Goal: Task Accomplishment & Management: Complete application form

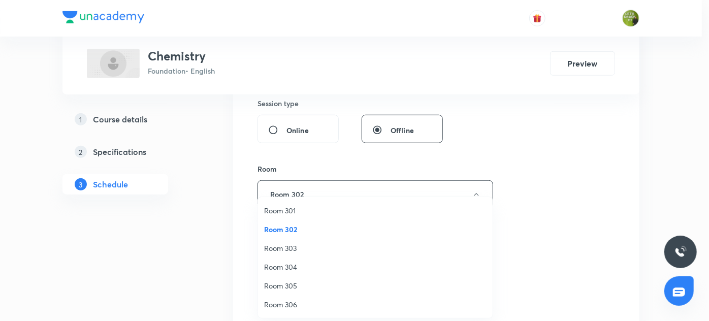
click at [285, 287] on span "Room 305" at bounding box center [375, 285] width 223 height 11
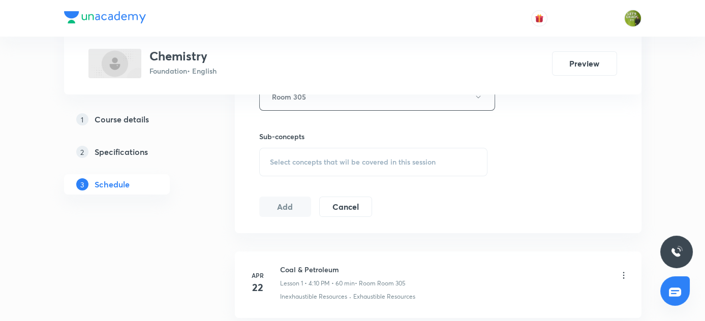
scroll to position [480, 0]
click at [330, 170] on div "Select concepts that wil be covered in this session" at bounding box center [373, 162] width 229 height 28
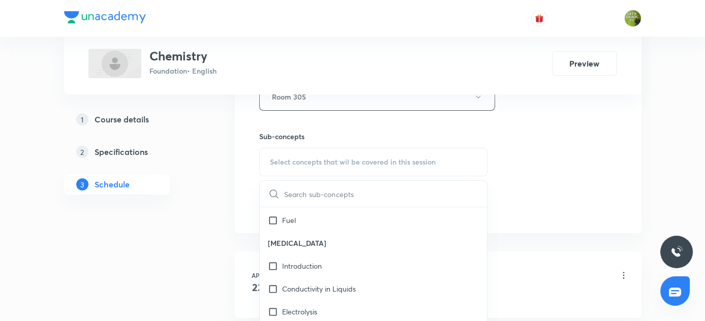
scroll to position [393, 0]
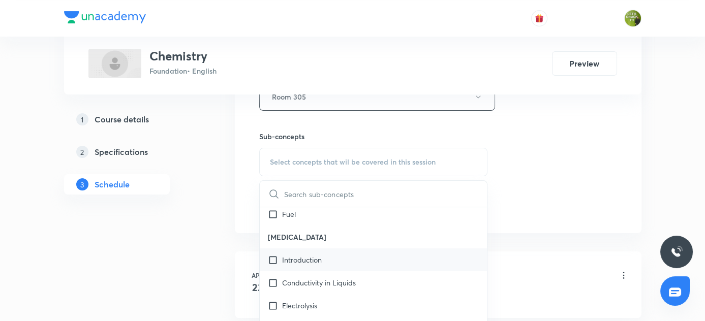
click at [305, 257] on p "Introduction" at bounding box center [302, 260] width 40 height 11
checkbox input "true"
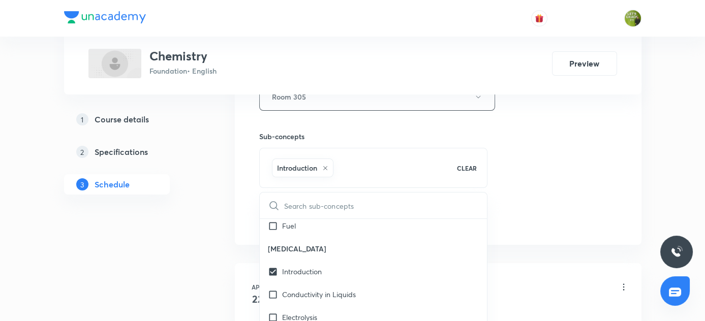
click at [177, 195] on div "1 Course details 2 Specifications 3 Schedule" at bounding box center [133, 158] width 138 height 98
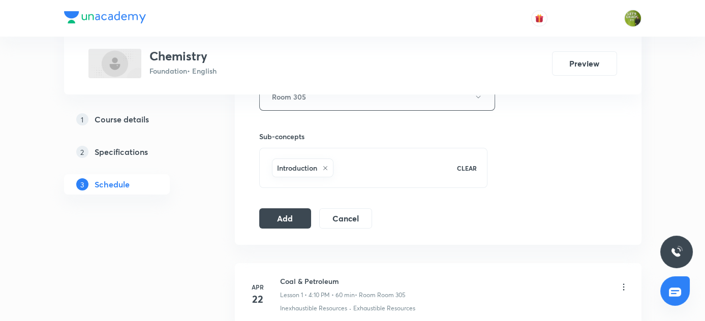
scroll to position [533, 0]
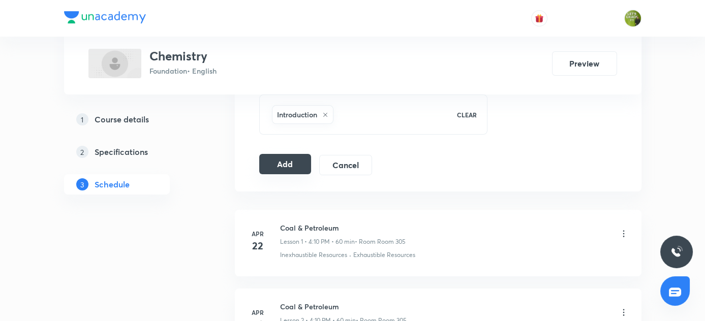
click at [288, 161] on button "Add" at bounding box center [285, 164] width 52 height 20
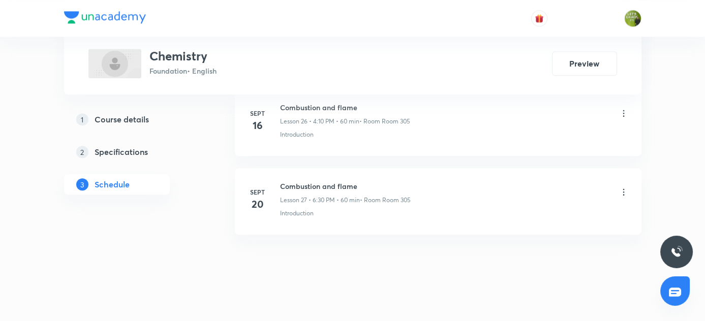
scroll to position [2145, 0]
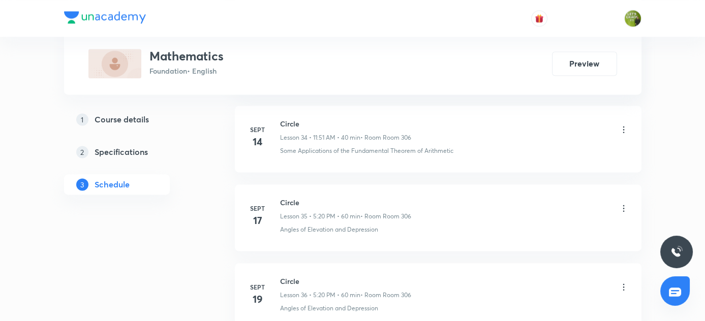
scroll to position [3631, 0]
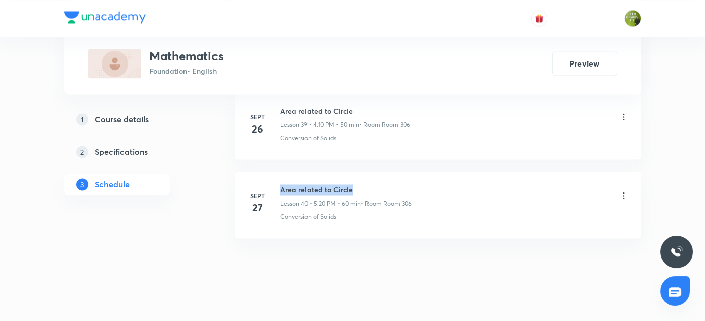
drag, startPoint x: 280, startPoint y: 174, endPoint x: 358, endPoint y: 174, distance: 77.2
click at [358, 184] on h6 "Area related to Circle" at bounding box center [346, 189] width 132 height 11
copy h6 "Area related to Circle"
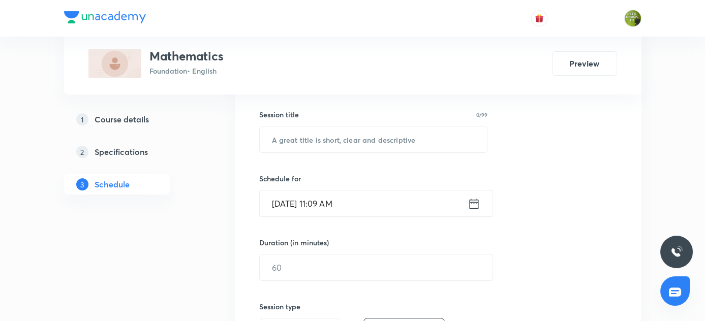
scroll to position [181, 0]
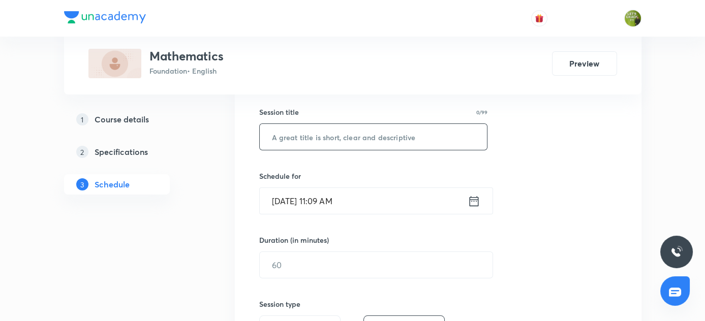
click at [336, 138] on input "text" at bounding box center [374, 137] width 228 height 26
paste input "Area related to Circle"
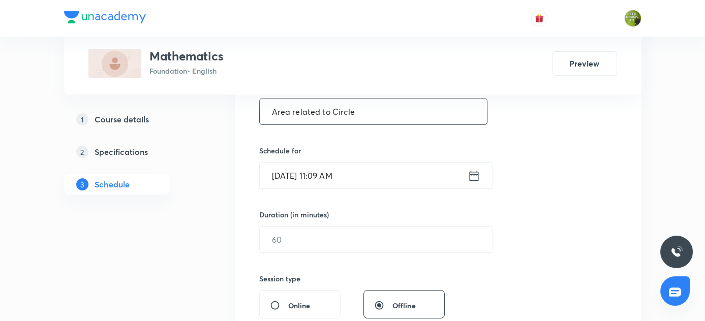
type input "Area related to Circle"
click at [475, 178] on icon at bounding box center [473, 176] width 13 height 14
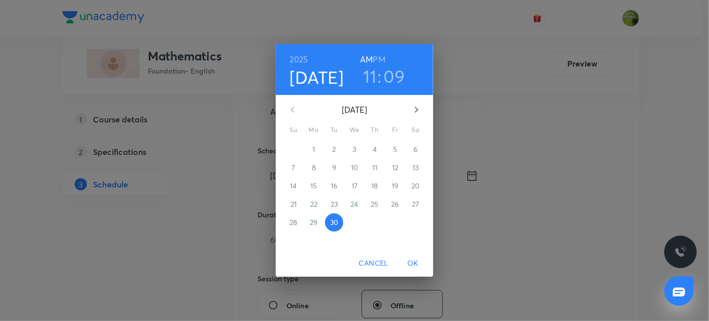
click at [381, 57] on h6 "PM" at bounding box center [379, 59] width 12 height 14
click at [391, 75] on h3 "09" at bounding box center [394, 76] width 21 height 21
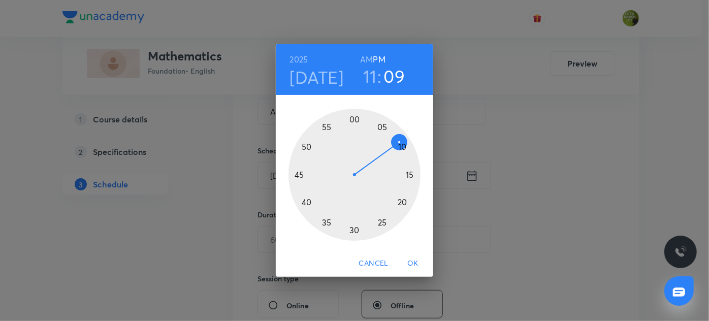
click at [372, 75] on h3 "11" at bounding box center [370, 76] width 14 height 21
click at [402, 204] on div at bounding box center [355, 175] width 132 height 132
click at [402, 146] on div at bounding box center [355, 175] width 132 height 132
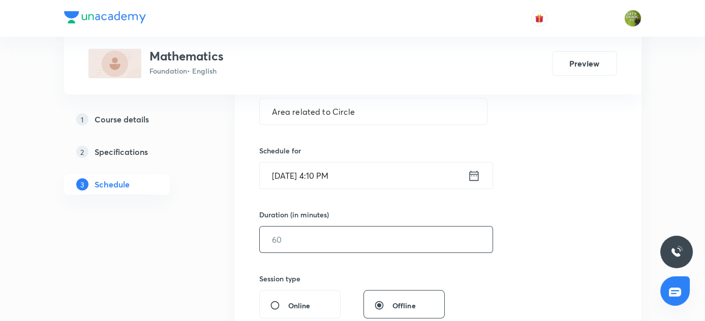
click at [303, 238] on input "text" at bounding box center [376, 240] width 233 height 26
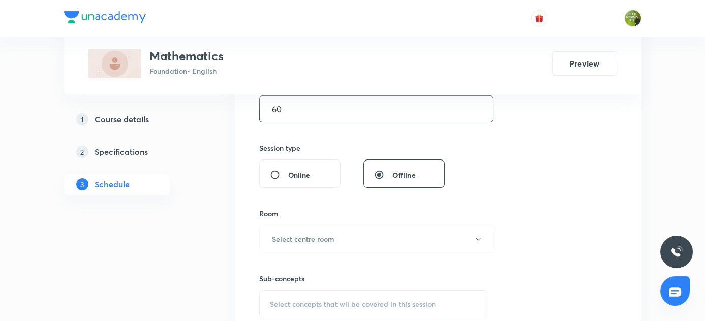
scroll to position [338, 0]
type input "60"
click at [293, 240] on h6 "Select centre room" at bounding box center [303, 238] width 62 height 11
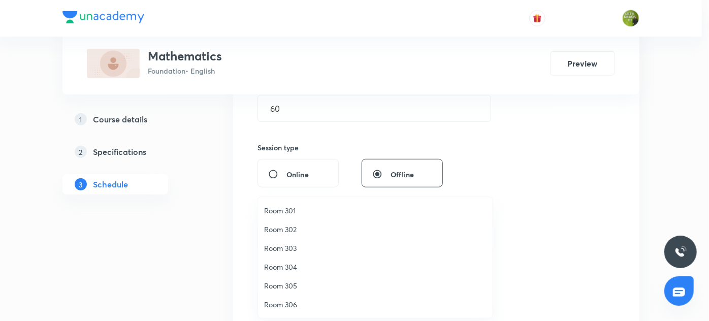
click at [291, 300] on span "Room 306" at bounding box center [375, 304] width 223 height 11
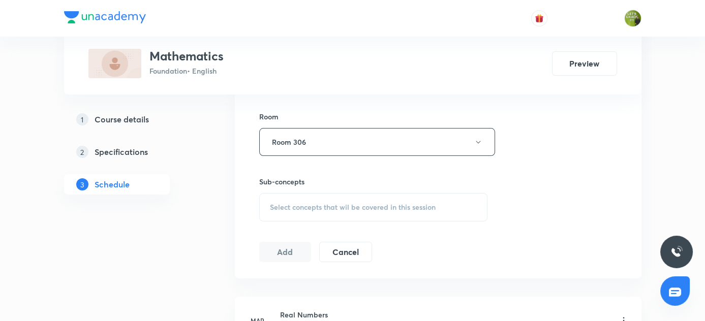
scroll to position [435, 0]
click at [299, 205] on span "Select concepts that wil be covered in this session" at bounding box center [353, 207] width 166 height 8
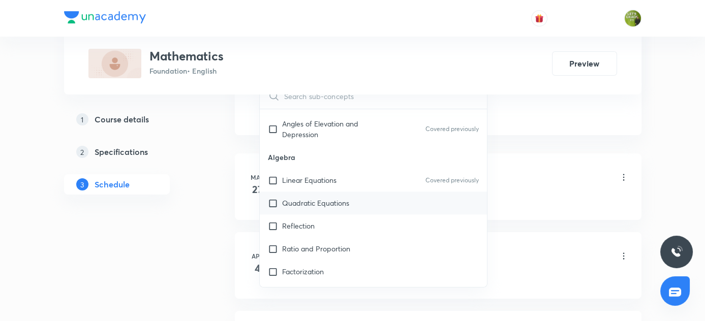
scroll to position [3293, 0]
click at [310, 196] on p "Quadratic Equations" at bounding box center [315, 201] width 67 height 11
checkbox input "true"
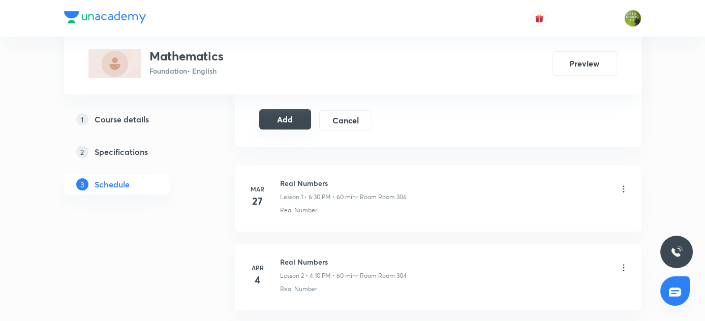
click at [291, 122] on button "Add" at bounding box center [285, 119] width 52 height 20
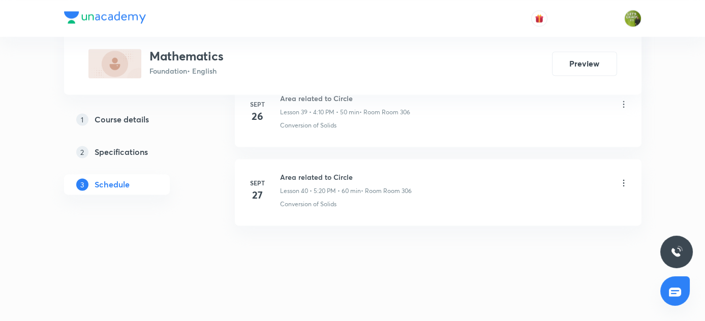
scroll to position [3166, 0]
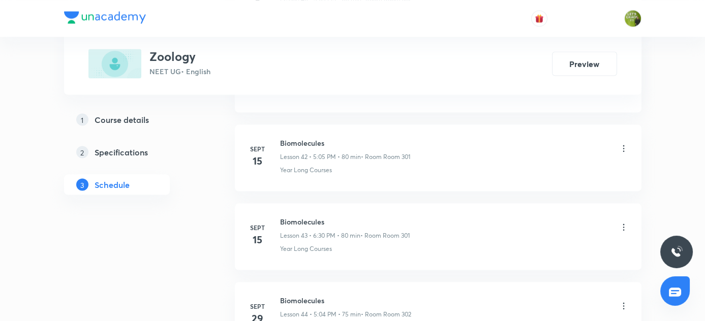
scroll to position [3945, 0]
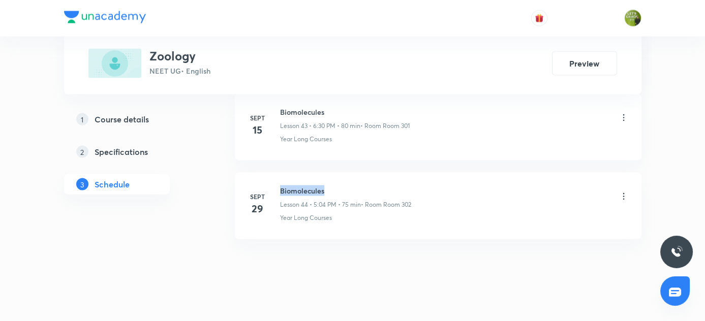
drag, startPoint x: 280, startPoint y: 175, endPoint x: 331, endPoint y: 179, distance: 51.4
click at [331, 185] on h6 "Biomolecules" at bounding box center [345, 190] width 131 height 11
copy h6 "Biomolecules"
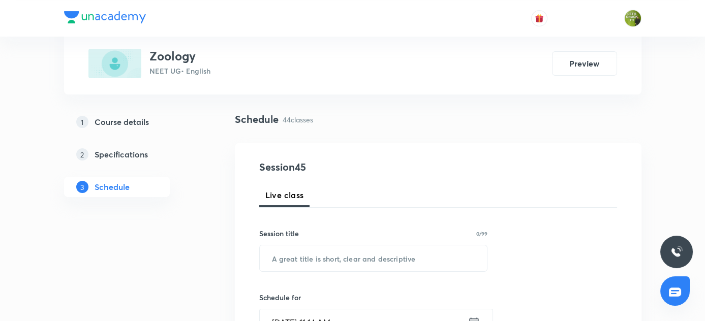
scroll to position [60, 0]
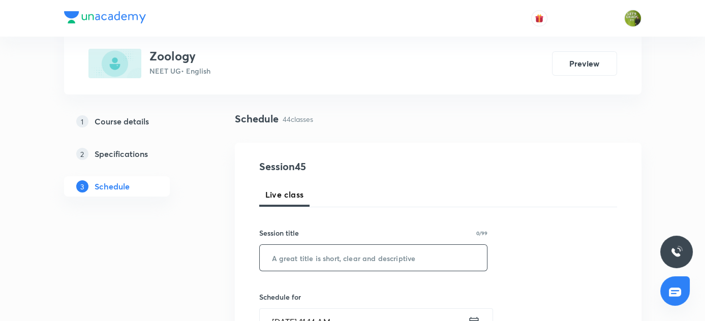
click at [291, 259] on input "text" at bounding box center [374, 258] width 228 height 26
paste input "Biomolecules"
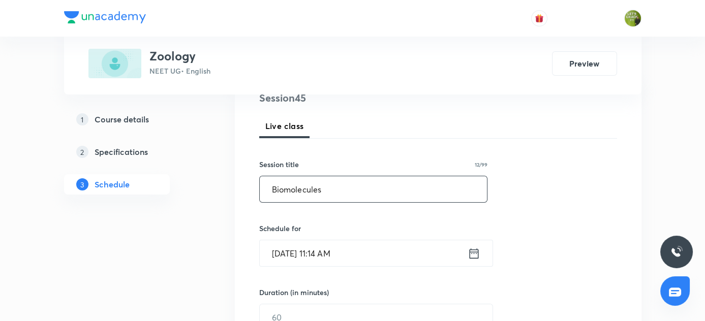
scroll to position [153, 0]
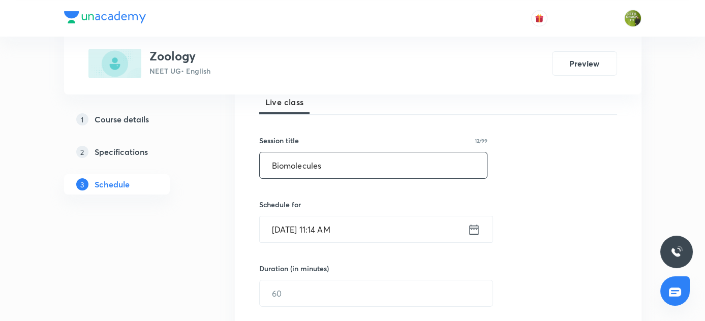
type input "Biomolecules"
click at [475, 232] on icon at bounding box center [473, 230] width 13 height 14
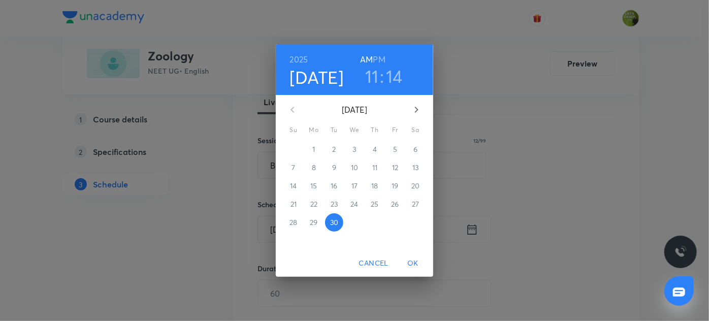
click at [381, 55] on h6 "PM" at bounding box center [379, 59] width 12 height 14
click at [368, 75] on h3 "11" at bounding box center [372, 76] width 14 height 21
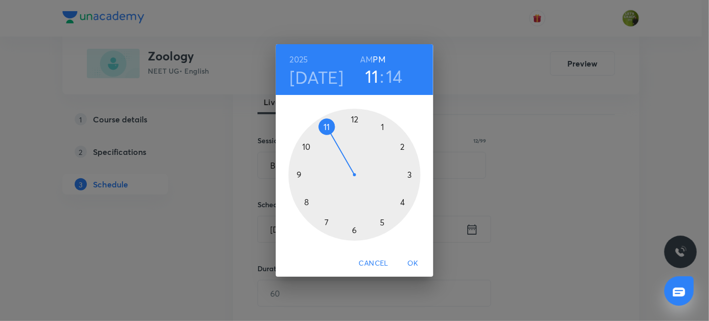
click at [411, 174] on div at bounding box center [355, 175] width 132 height 132
click at [304, 202] on div at bounding box center [355, 175] width 132 height 132
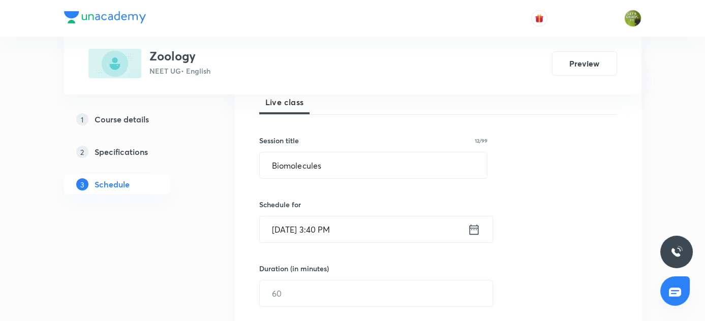
scroll to position [227, 0]
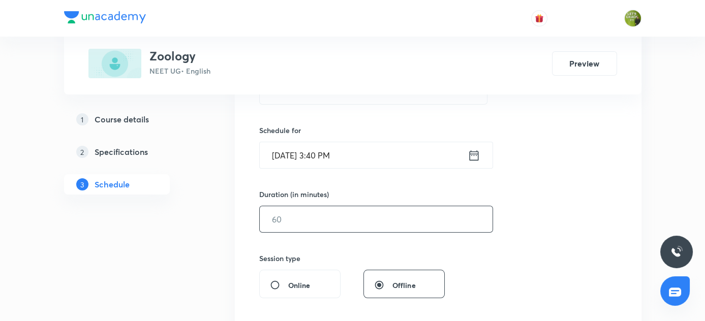
click at [280, 213] on input "text" at bounding box center [376, 219] width 233 height 26
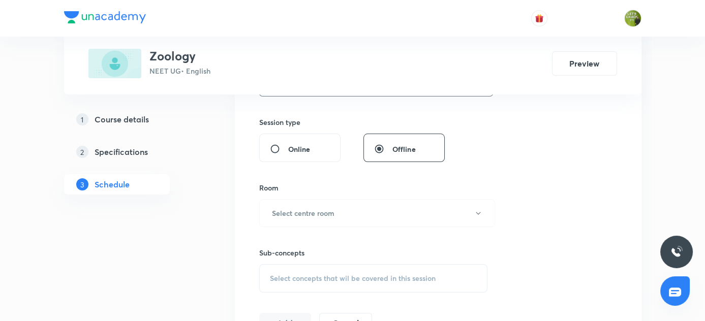
scroll to position [365, 0]
type input "80"
click at [323, 207] on h6 "Select centre room" at bounding box center [303, 211] width 62 height 11
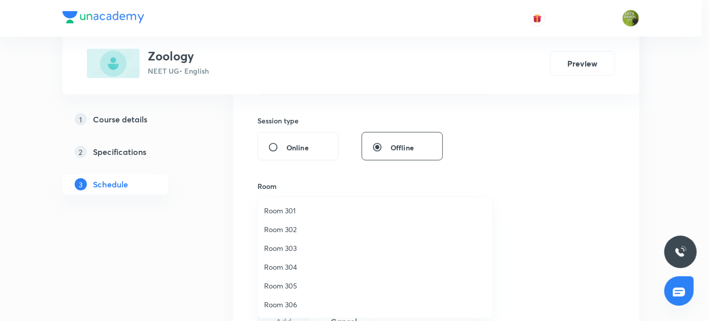
click at [211, 150] on div at bounding box center [354, 160] width 709 height 321
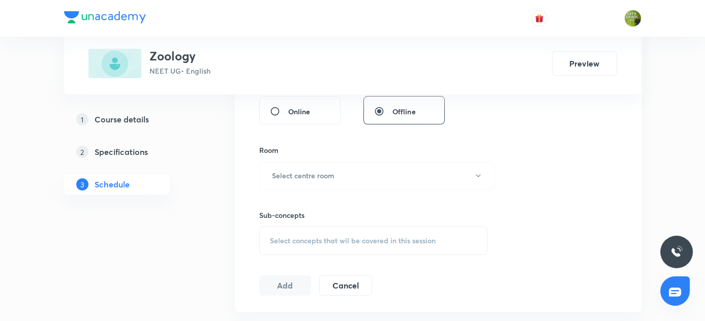
scroll to position [409, 0]
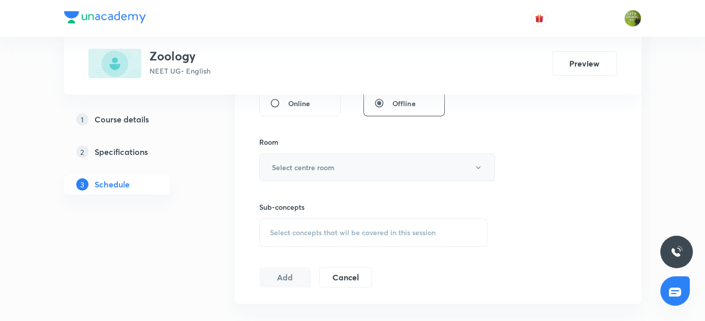
click at [325, 170] on h6 "Select centre room" at bounding box center [303, 167] width 62 height 11
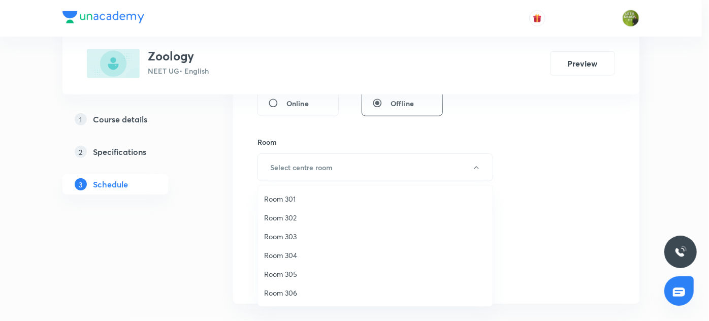
click at [218, 191] on div at bounding box center [354, 160] width 709 height 321
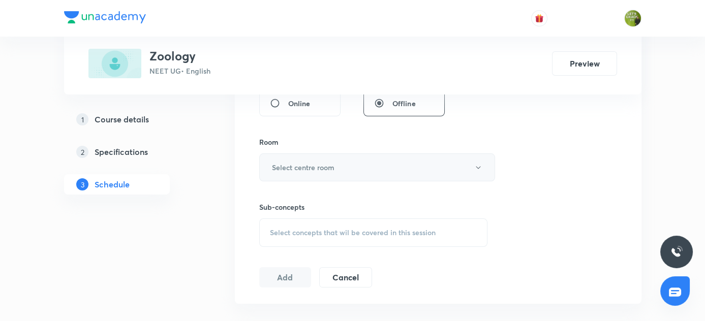
click at [303, 166] on h6 "Select centre room" at bounding box center [303, 167] width 62 height 11
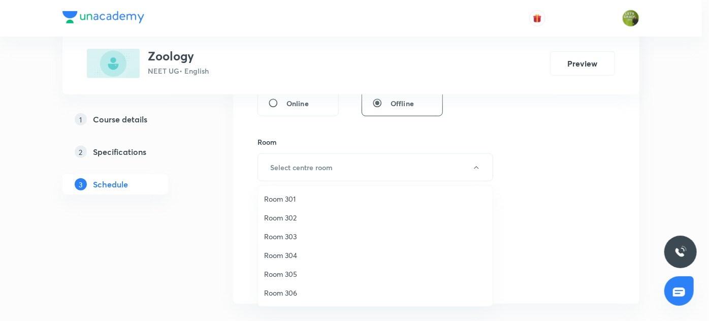
click at [196, 164] on div at bounding box center [354, 160] width 709 height 321
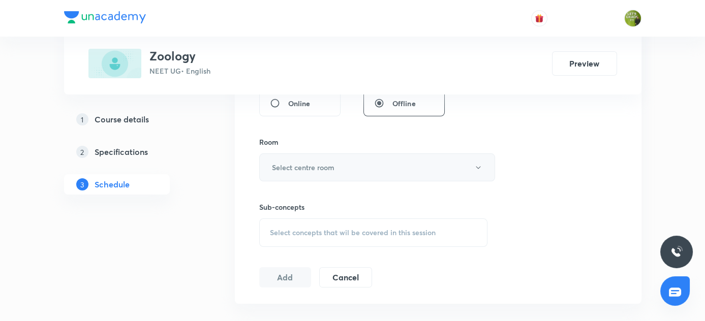
click at [348, 165] on button "Select centre room" at bounding box center [377, 167] width 236 height 28
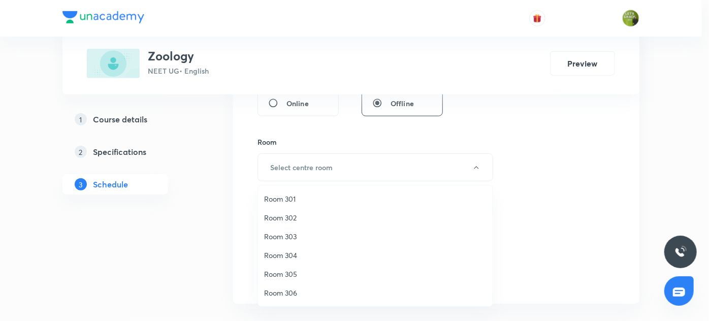
click at [293, 254] on span "Room 304" at bounding box center [375, 255] width 223 height 11
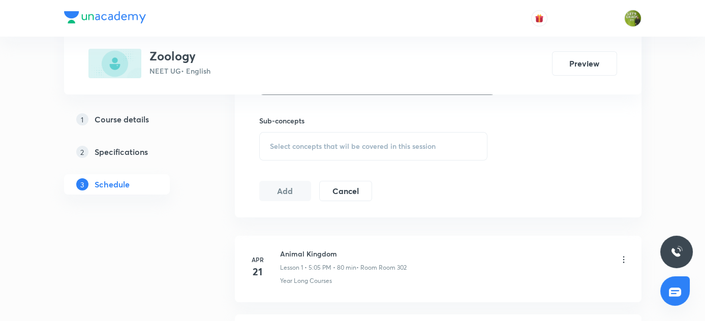
scroll to position [496, 0]
click at [315, 144] on span "Select concepts that wil be covered in this session" at bounding box center [353, 146] width 166 height 8
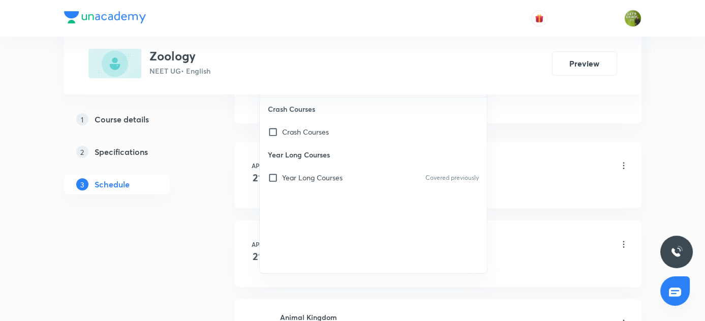
scroll to position [590, 0]
click at [298, 171] on p "Year Long Courses" at bounding box center [312, 176] width 60 height 11
checkbox input "true"
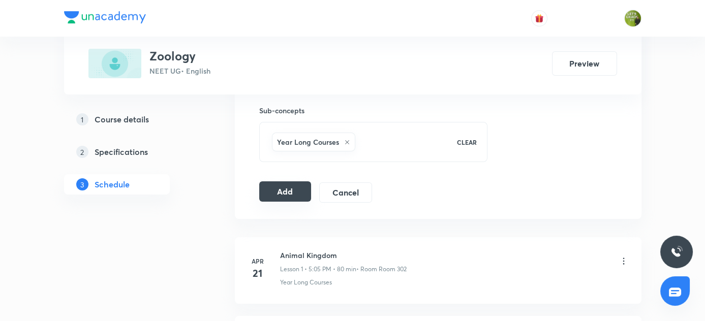
scroll to position [504, 0]
click at [266, 192] on button "Add" at bounding box center [285, 193] width 52 height 20
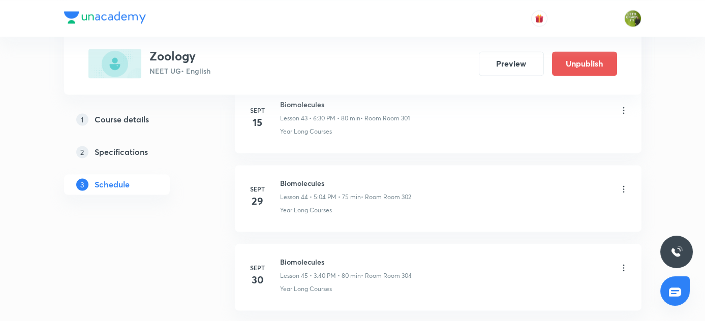
scroll to position [3558, 0]
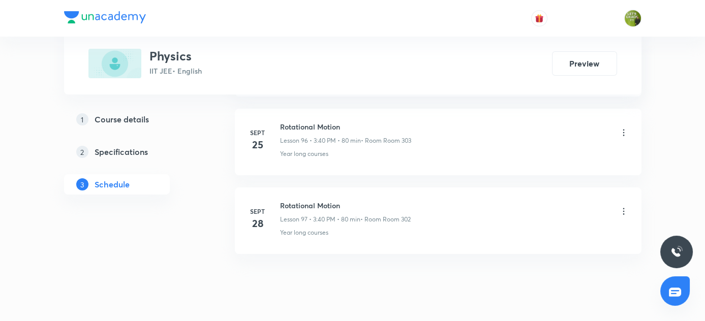
scroll to position [8104, 0]
drag, startPoint x: 282, startPoint y: 177, endPoint x: 340, endPoint y: 180, distance: 59.0
click at [340, 201] on h6 "Rotational Motion" at bounding box center [345, 206] width 131 height 11
copy h6 "Rotational Motion"
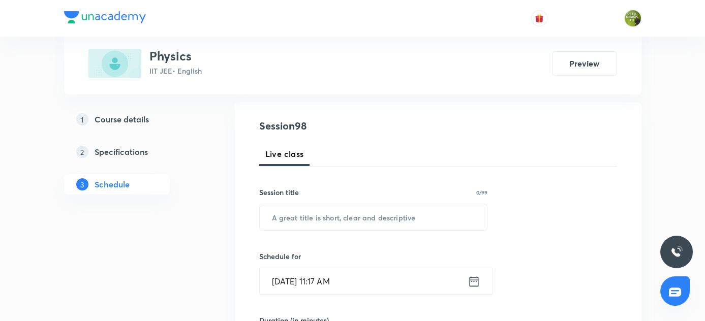
scroll to position [111, 0]
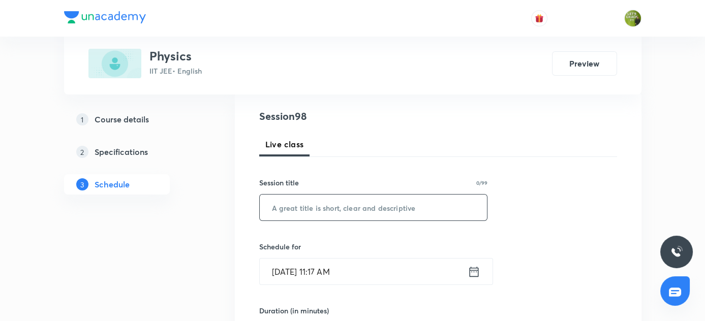
click at [330, 207] on input "text" at bounding box center [374, 208] width 228 height 26
paste input "Rotational Motion"
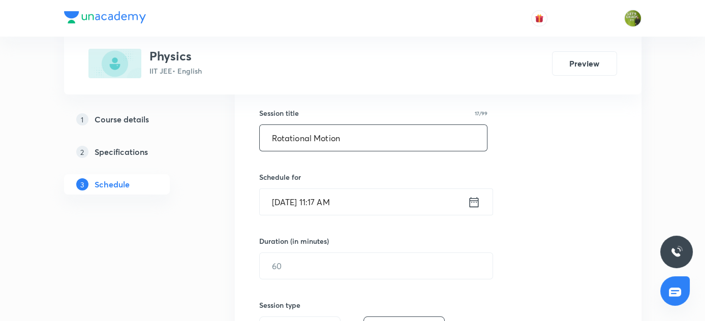
type input "Rotational Motion"
click at [477, 203] on icon at bounding box center [473, 202] width 13 height 14
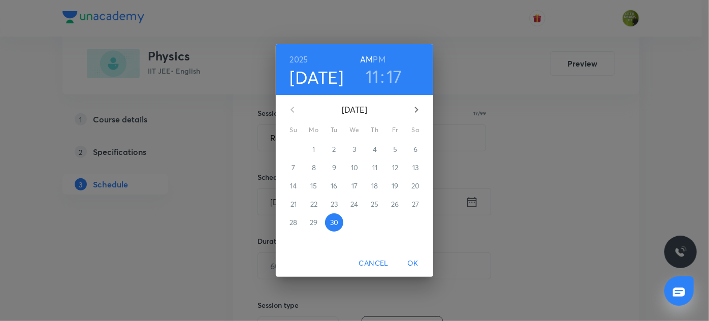
click at [382, 56] on h6 "PM" at bounding box center [379, 59] width 12 height 14
click at [373, 76] on h3 "11" at bounding box center [373, 76] width 14 height 21
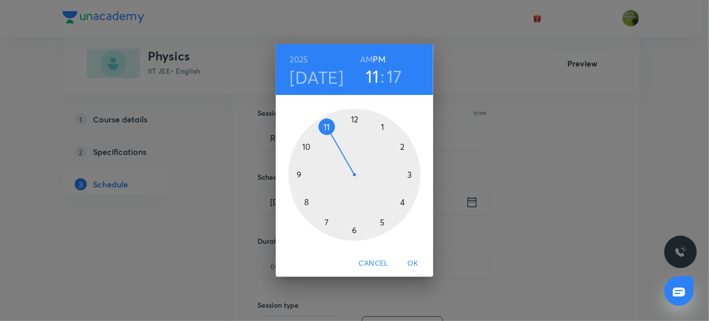
click at [409, 175] on div at bounding box center [355, 175] width 132 height 132
click at [305, 201] on div at bounding box center [355, 175] width 132 height 132
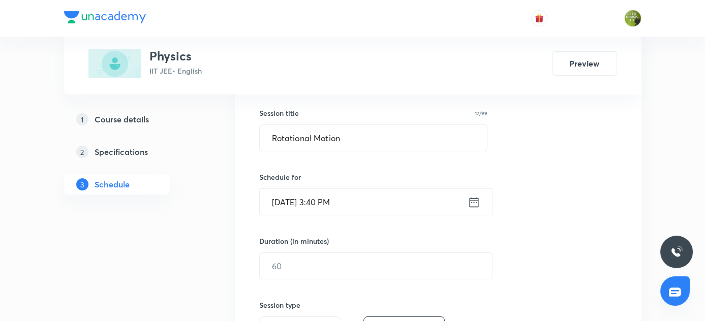
scroll to position [239, 0]
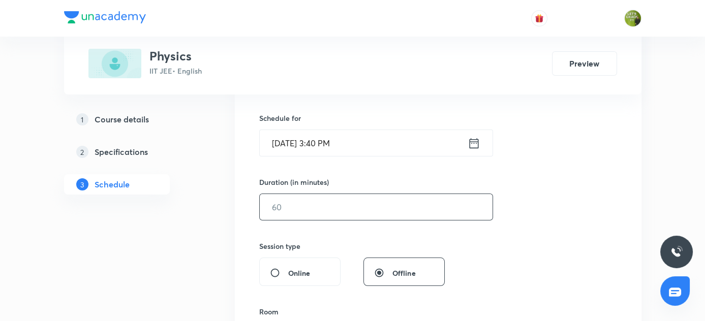
click at [299, 210] on input "text" at bounding box center [376, 207] width 233 height 26
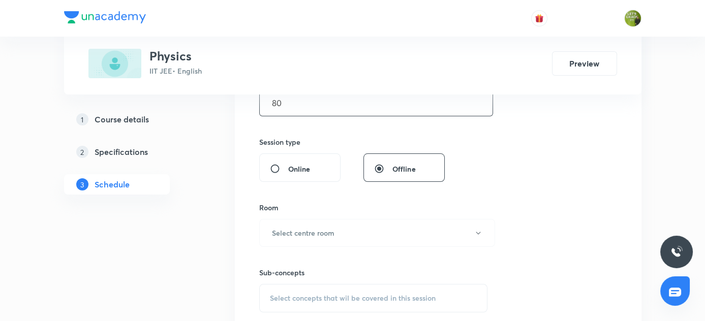
scroll to position [346, 0]
type input "80"
click at [295, 226] on h6 "Select centre room" at bounding box center [303, 231] width 62 height 11
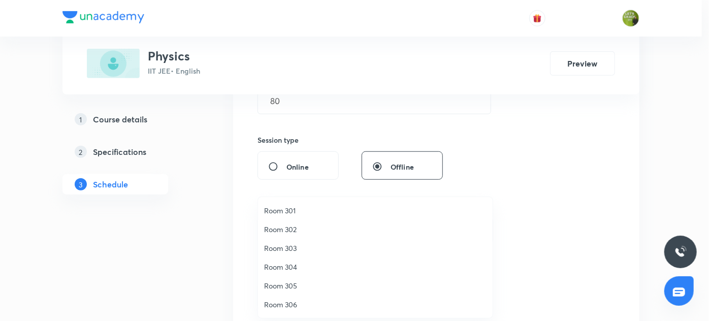
click at [294, 246] on span "Room 303" at bounding box center [375, 248] width 223 height 11
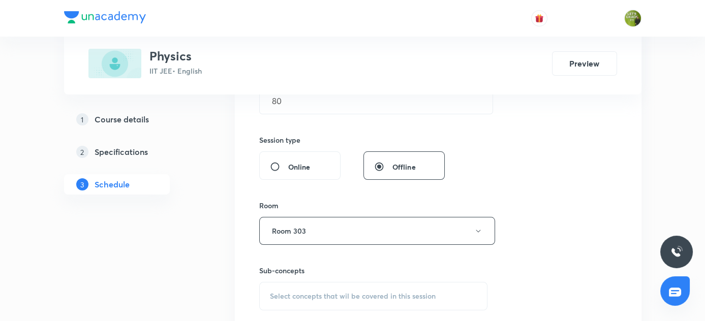
scroll to position [436, 0]
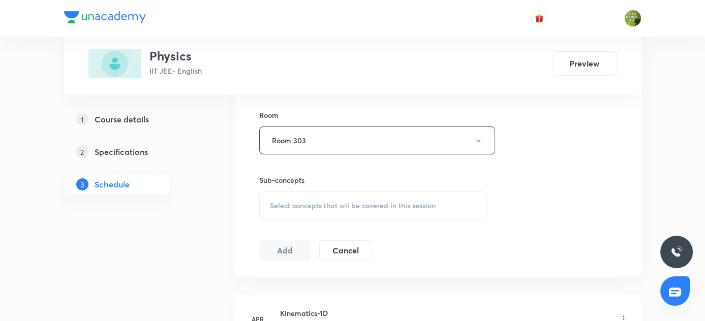
click at [321, 206] on span "Select concepts that wil be covered in this session" at bounding box center [353, 206] width 166 height 8
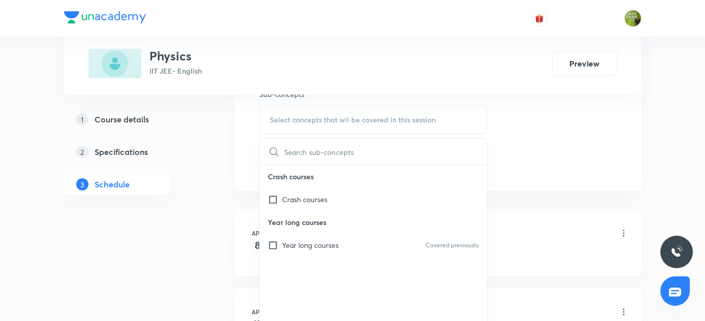
scroll to position [532, 0]
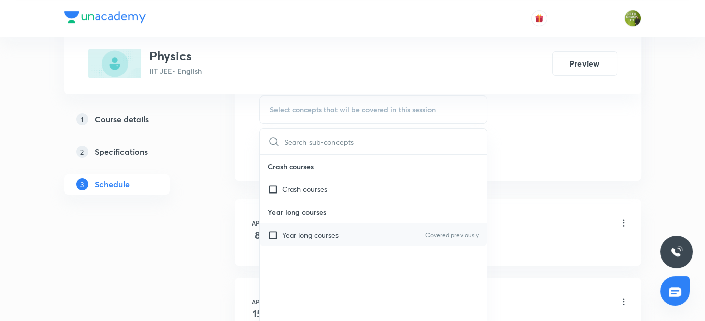
click at [301, 237] on p "Year long courses" at bounding box center [310, 235] width 56 height 11
checkbox input "true"
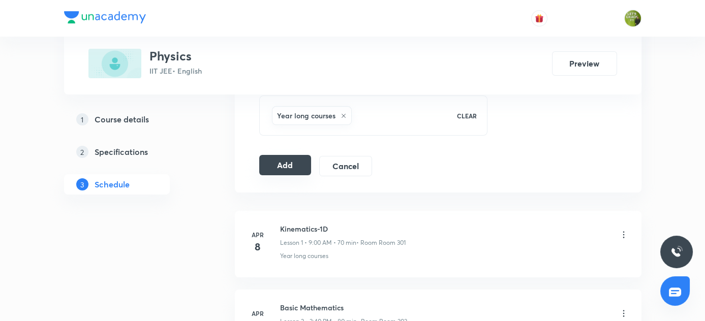
click at [287, 159] on button "Add" at bounding box center [285, 165] width 52 height 20
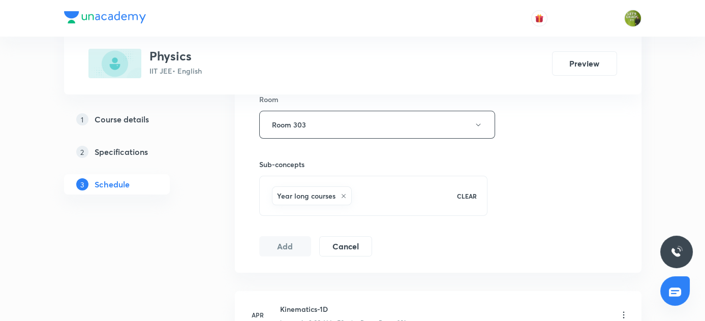
scroll to position [451, 0]
drag, startPoint x: 203, startPoint y: 147, endPoint x: 295, endPoint y: -19, distance: 190.1
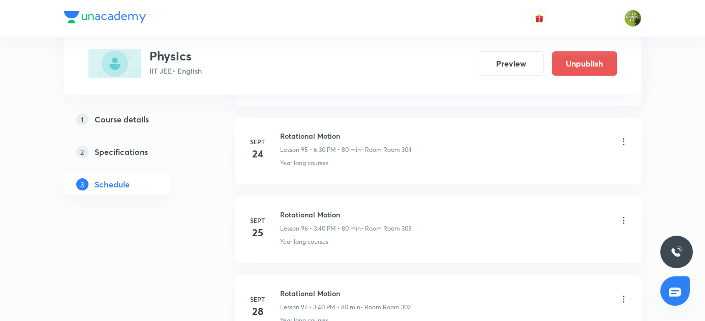
scroll to position [7717, 0]
